Goal: Information Seeking & Learning: Learn about a topic

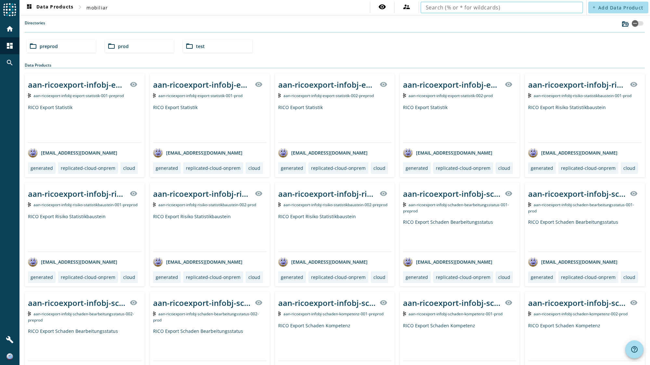
click at [442, 13] on nav "dashboard Data Products chevron_right mobiliar visibility supervisor_account" at bounding box center [303, 7] width 567 height 15
click at [522, 7] on input "text" at bounding box center [502, 8] width 152 height 8
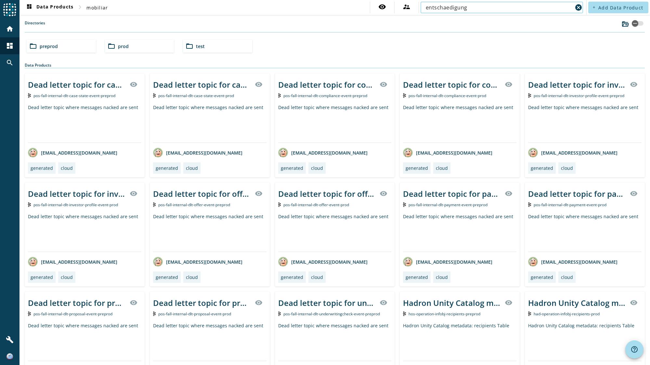
type input "entschaedigung"
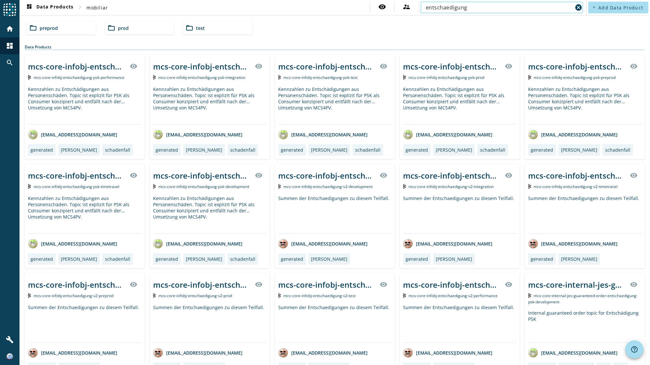
scroll to position [33, 0]
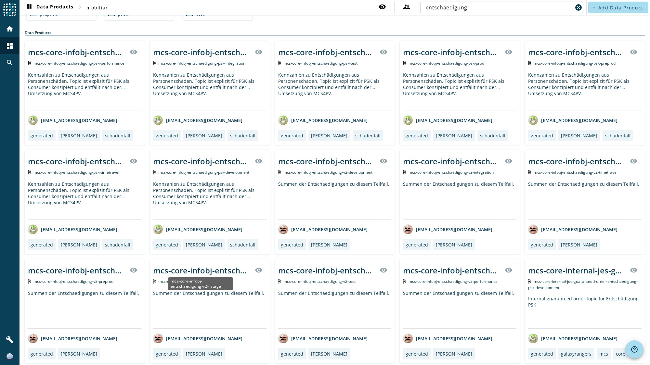
click at [203, 265] on div "mcs-core-infobj-entschaedigung-v2-_stage_" at bounding box center [202, 270] width 98 height 11
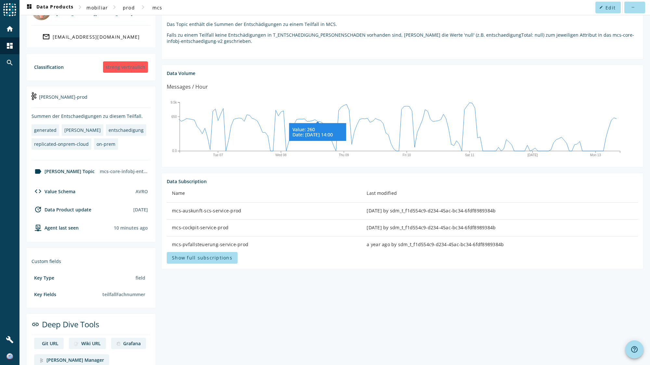
scroll to position [83, 0]
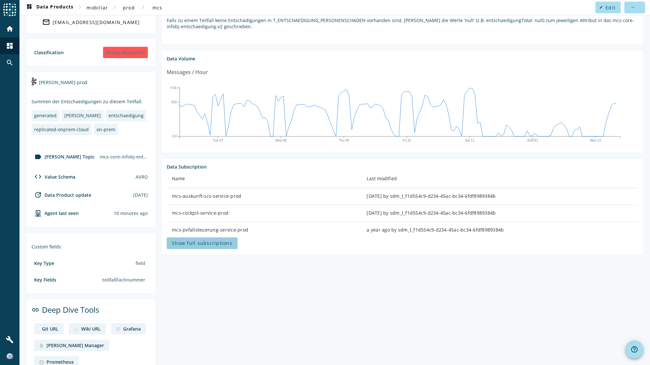
click at [224, 241] on span "Show full subscriptions" at bounding box center [202, 243] width 60 height 6
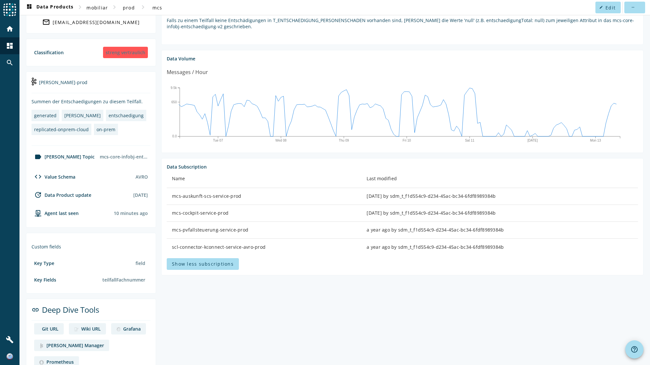
click at [211, 214] on div "mcs-cockpit-service-prod" at bounding box center [264, 213] width 184 height 7
click at [214, 227] on div "mcs-pvfallsteuerung-service-prod" at bounding box center [264, 230] width 184 height 7
click at [271, 249] on div "scl-connector-kconnect-service-avro-prod" at bounding box center [264, 247] width 184 height 7
